Goal: Task Accomplishment & Management: Complete application form

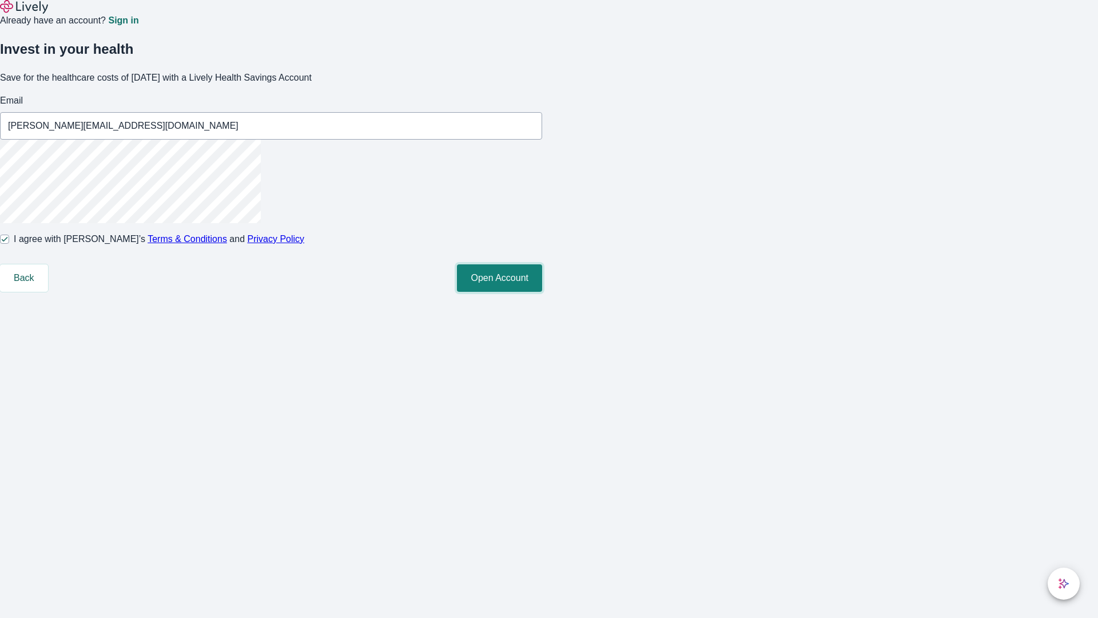
click at [542, 292] on button "Open Account" at bounding box center [499, 277] width 85 height 27
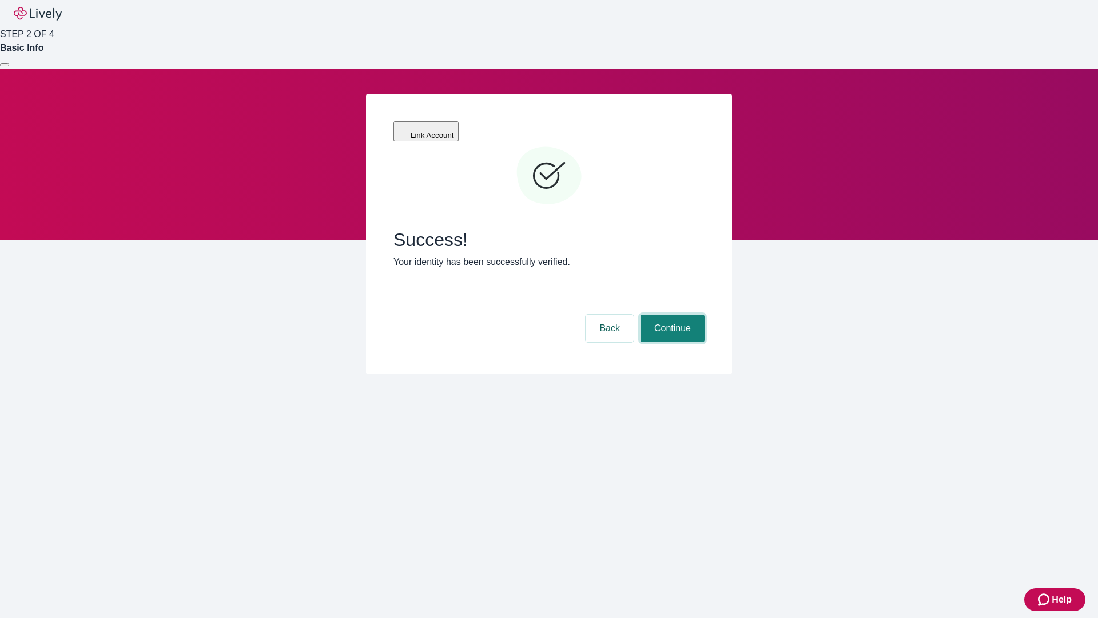
click at [671, 315] on button "Continue" at bounding box center [673, 328] width 64 height 27
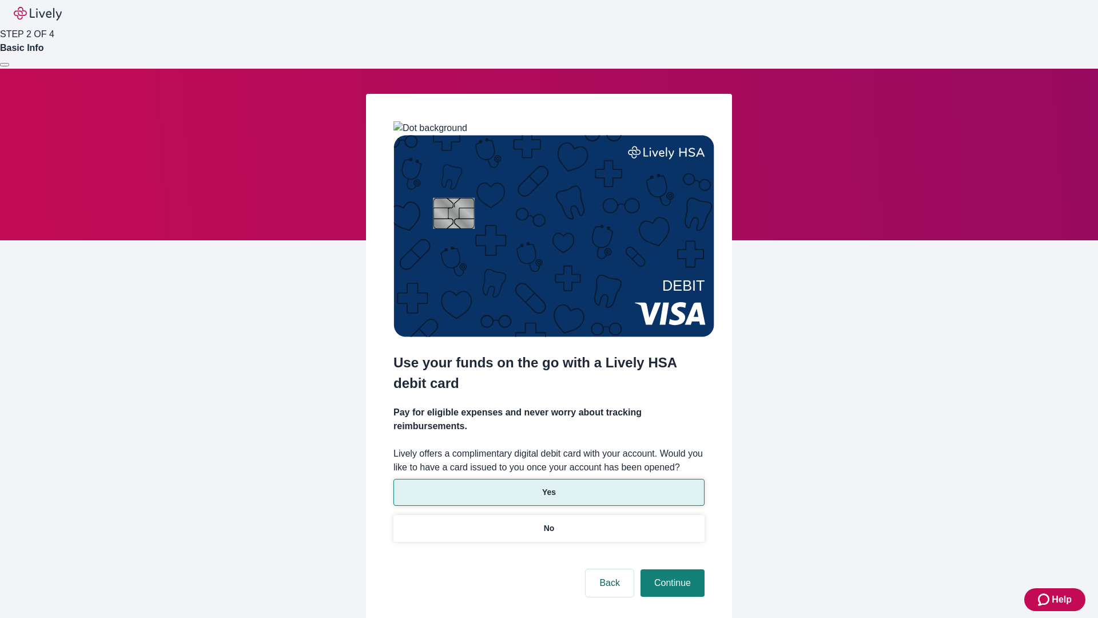
click at [548, 486] on p "Yes" at bounding box center [549, 492] width 14 height 12
click at [671, 569] on button "Continue" at bounding box center [673, 582] width 64 height 27
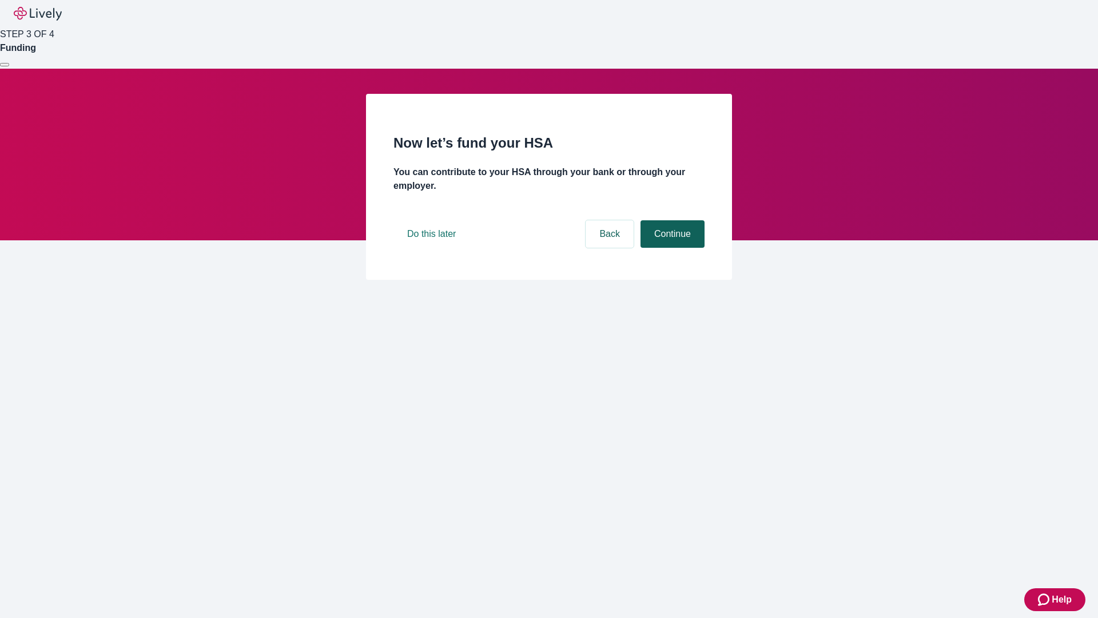
click at [671, 248] on button "Continue" at bounding box center [673, 233] width 64 height 27
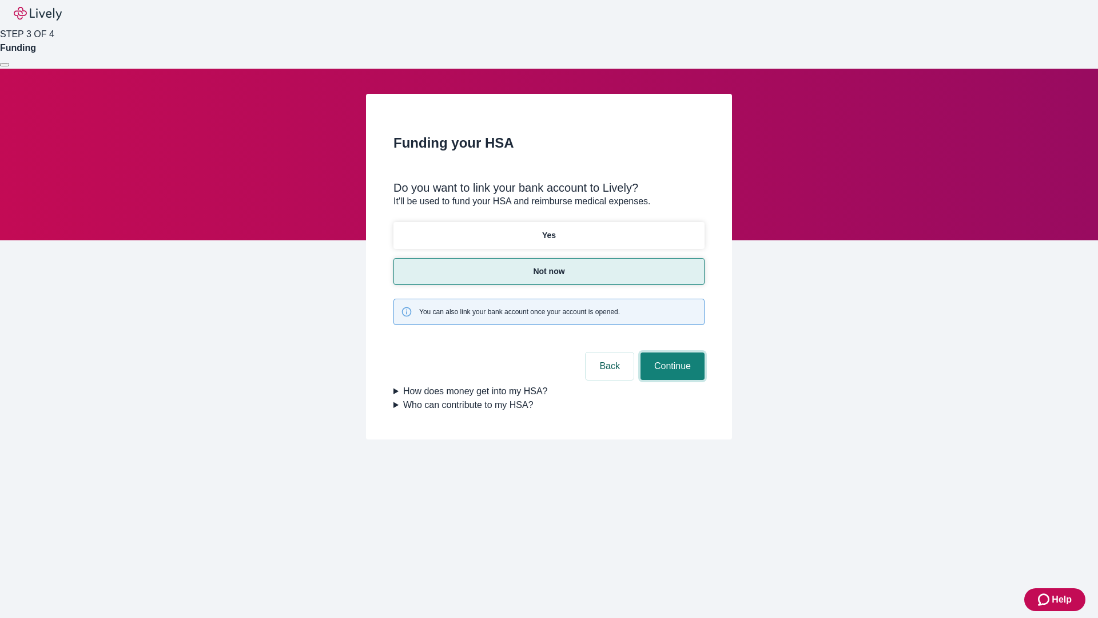
click at [671, 352] on button "Continue" at bounding box center [673, 365] width 64 height 27
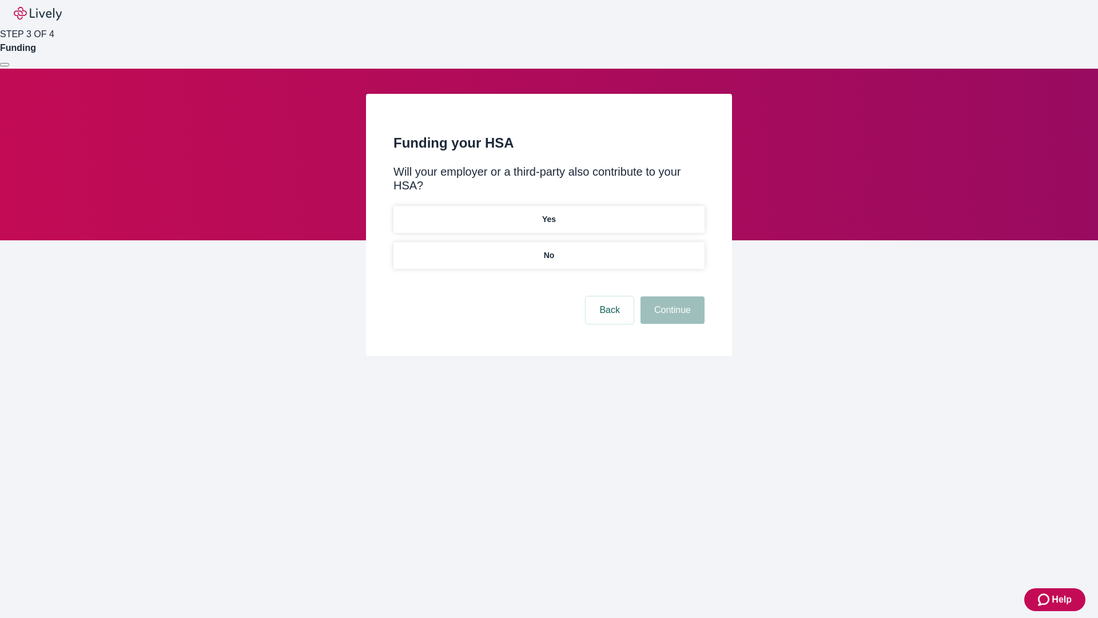
click at [548, 249] on p "No" at bounding box center [549, 255] width 11 height 12
click at [671, 296] on button "Continue" at bounding box center [673, 309] width 64 height 27
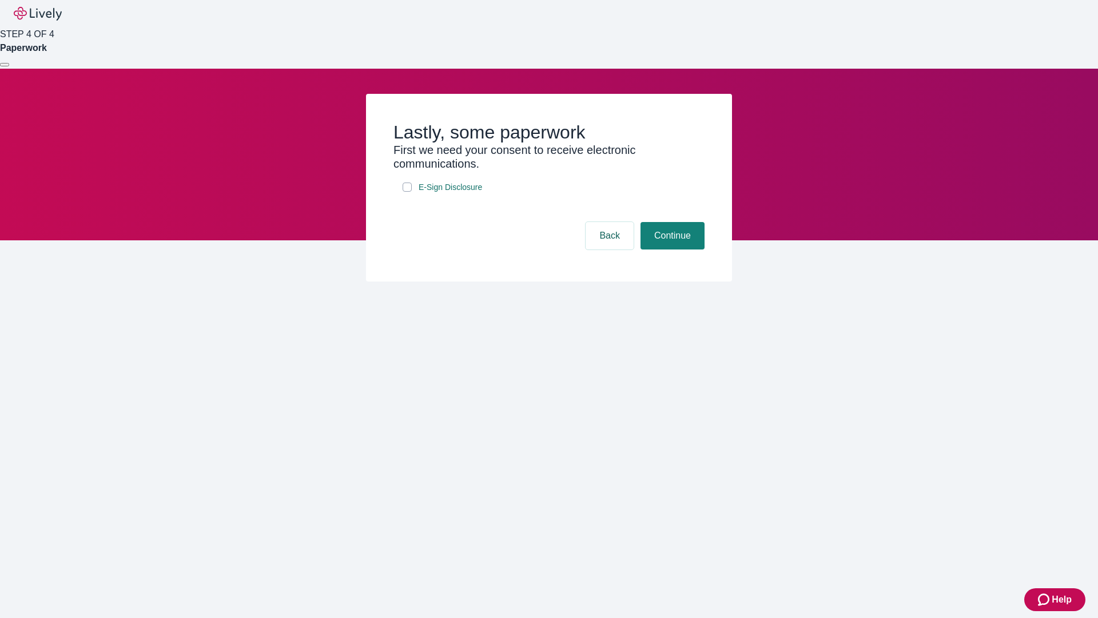
click at [407, 192] on input "E-Sign Disclosure" at bounding box center [407, 186] width 9 height 9
checkbox input "true"
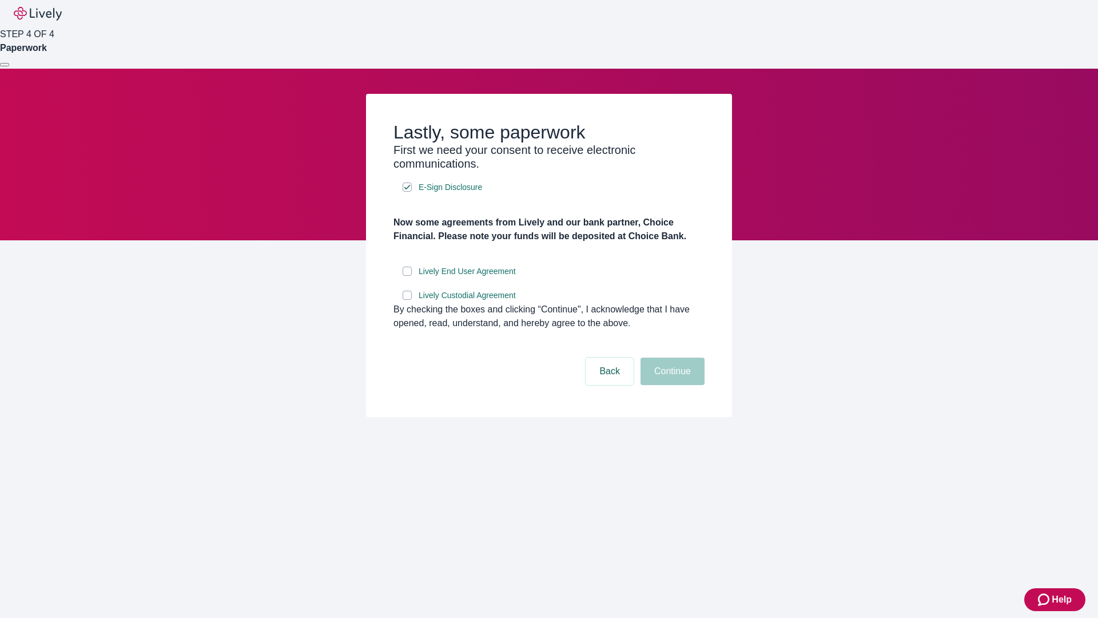
click at [407, 276] on input "Lively End User Agreement" at bounding box center [407, 271] width 9 height 9
checkbox input "true"
click at [407, 300] on input "Lively Custodial Agreement" at bounding box center [407, 295] width 9 height 9
checkbox input "true"
click at [671, 385] on button "Continue" at bounding box center [673, 370] width 64 height 27
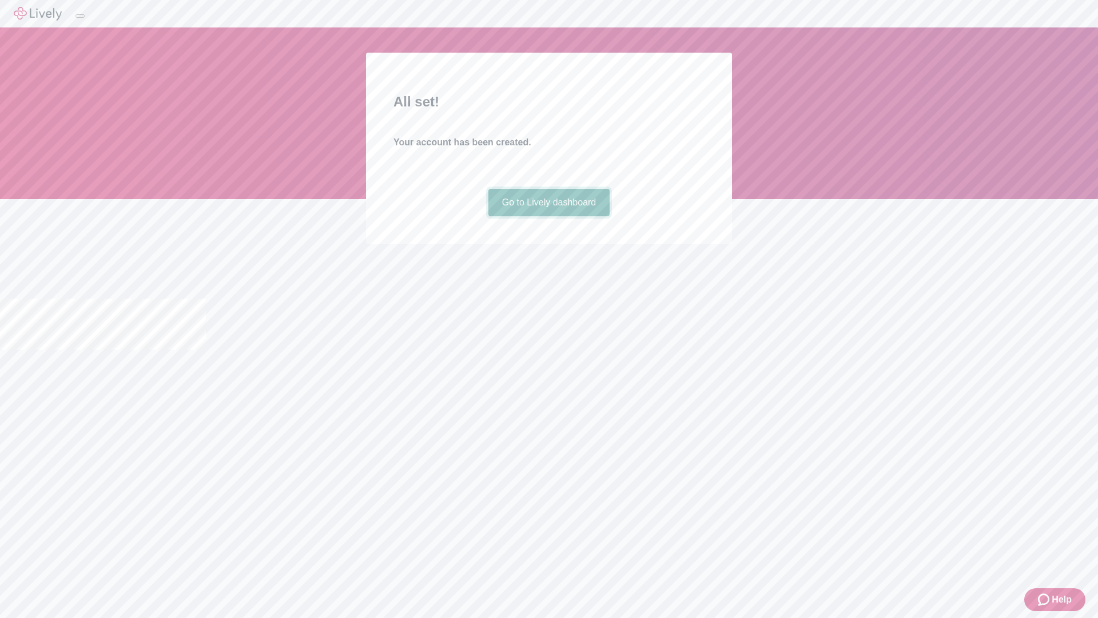
click at [548, 216] on link "Go to Lively dashboard" at bounding box center [549, 202] width 122 height 27
